Goal: Transaction & Acquisition: Book appointment/travel/reservation

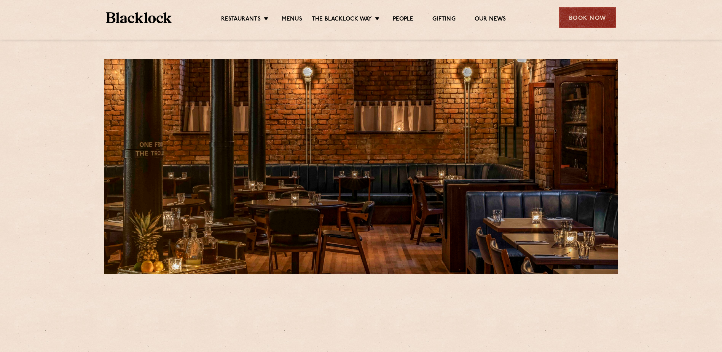
click at [581, 21] on div "Book Now" at bounding box center [587, 17] width 57 height 21
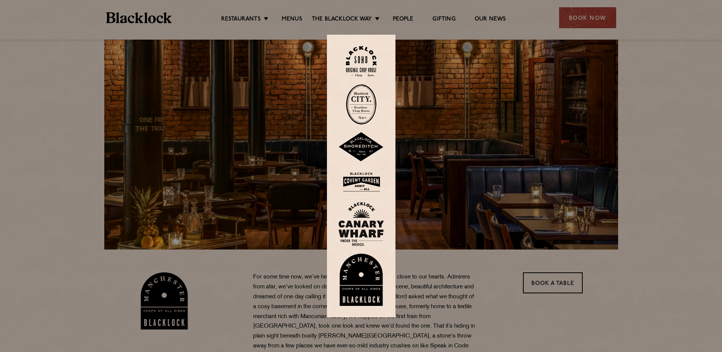
scroll to position [38, 0]
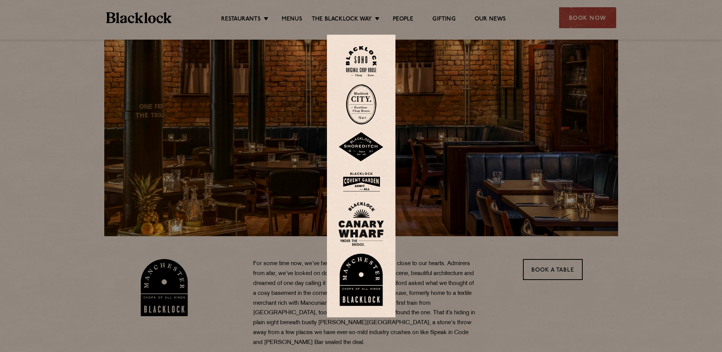
click at [565, 271] on div at bounding box center [361, 176] width 722 height 352
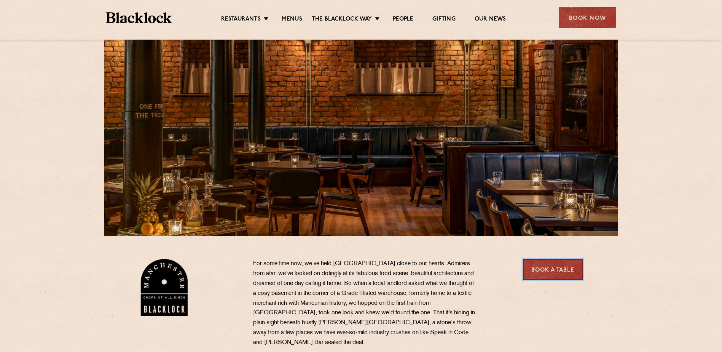
click at [565, 269] on link "Book a Table" at bounding box center [553, 269] width 60 height 21
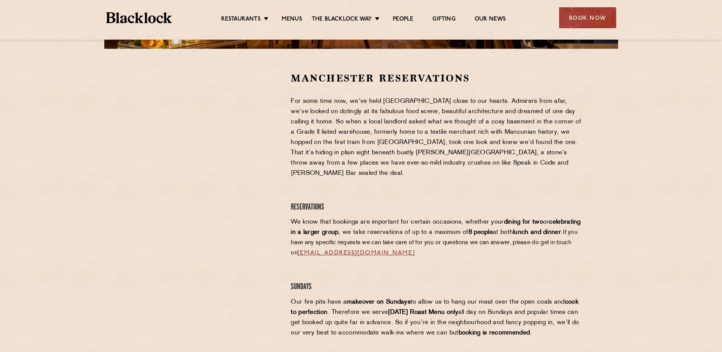
scroll to position [228, 0]
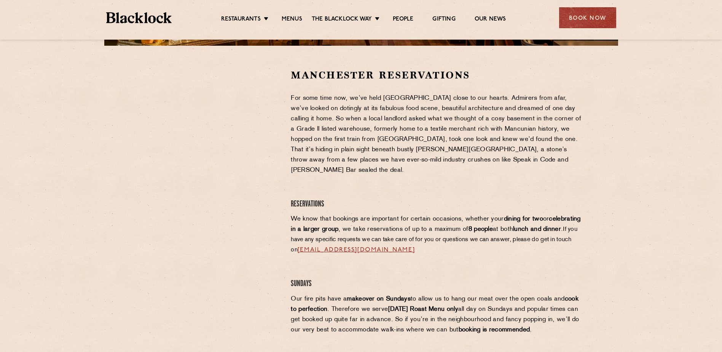
click at [112, 184] on section "Manchester Reservations For some time now, we’ve held Manchester close to our h…" at bounding box center [361, 294] width 722 height 497
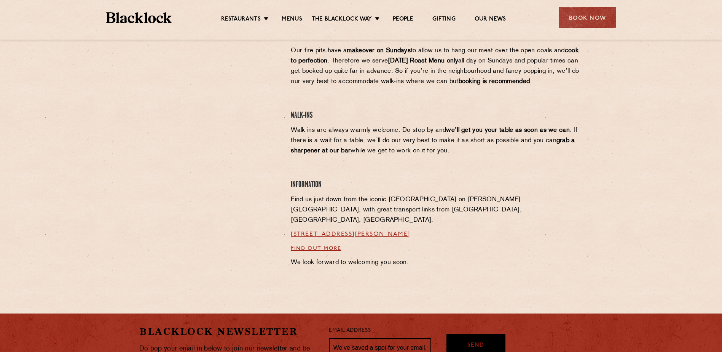
scroll to position [495, 0]
